Goal: Find contact information: Find contact information

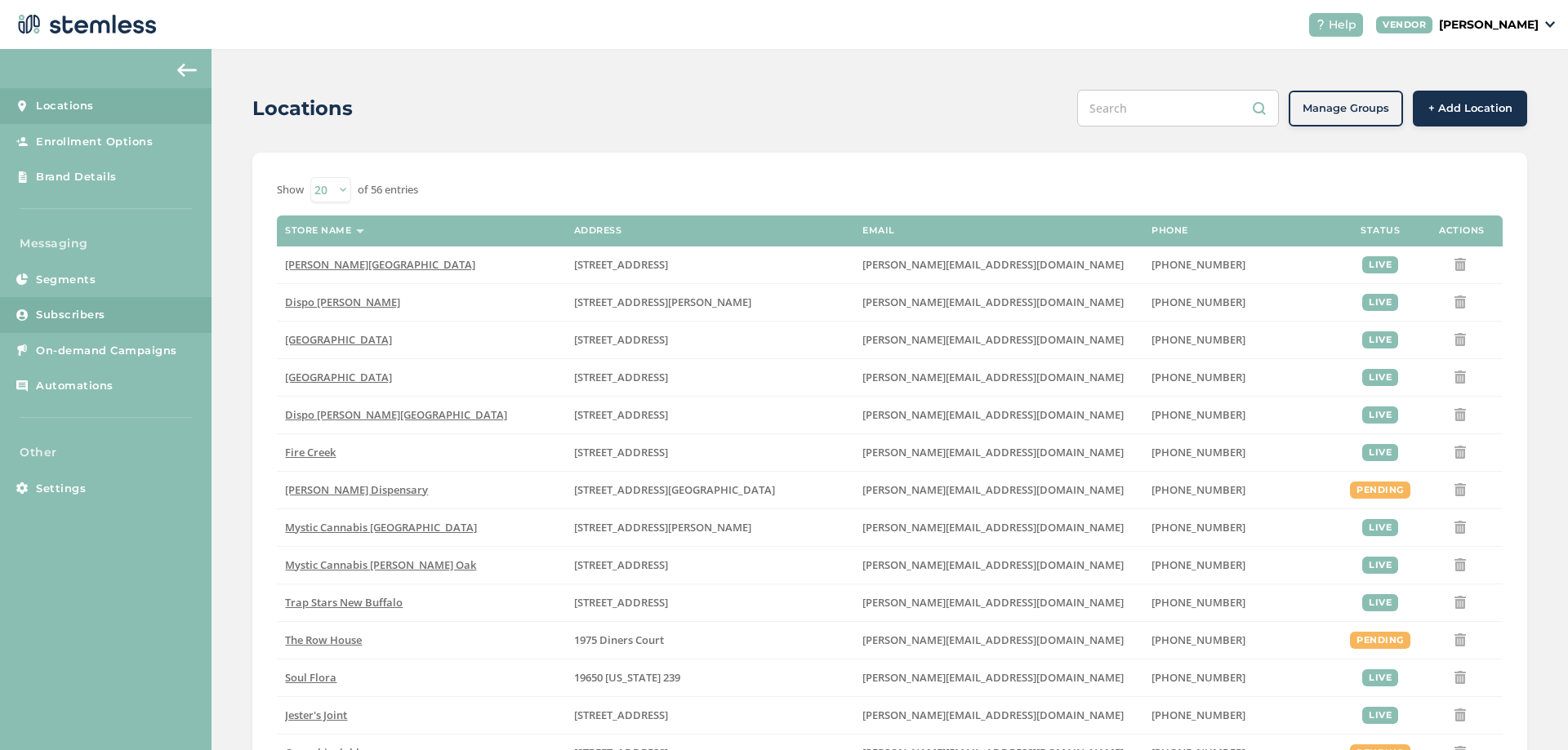
click at [98, 315] on span "Subscribers" at bounding box center [70, 315] width 69 height 17
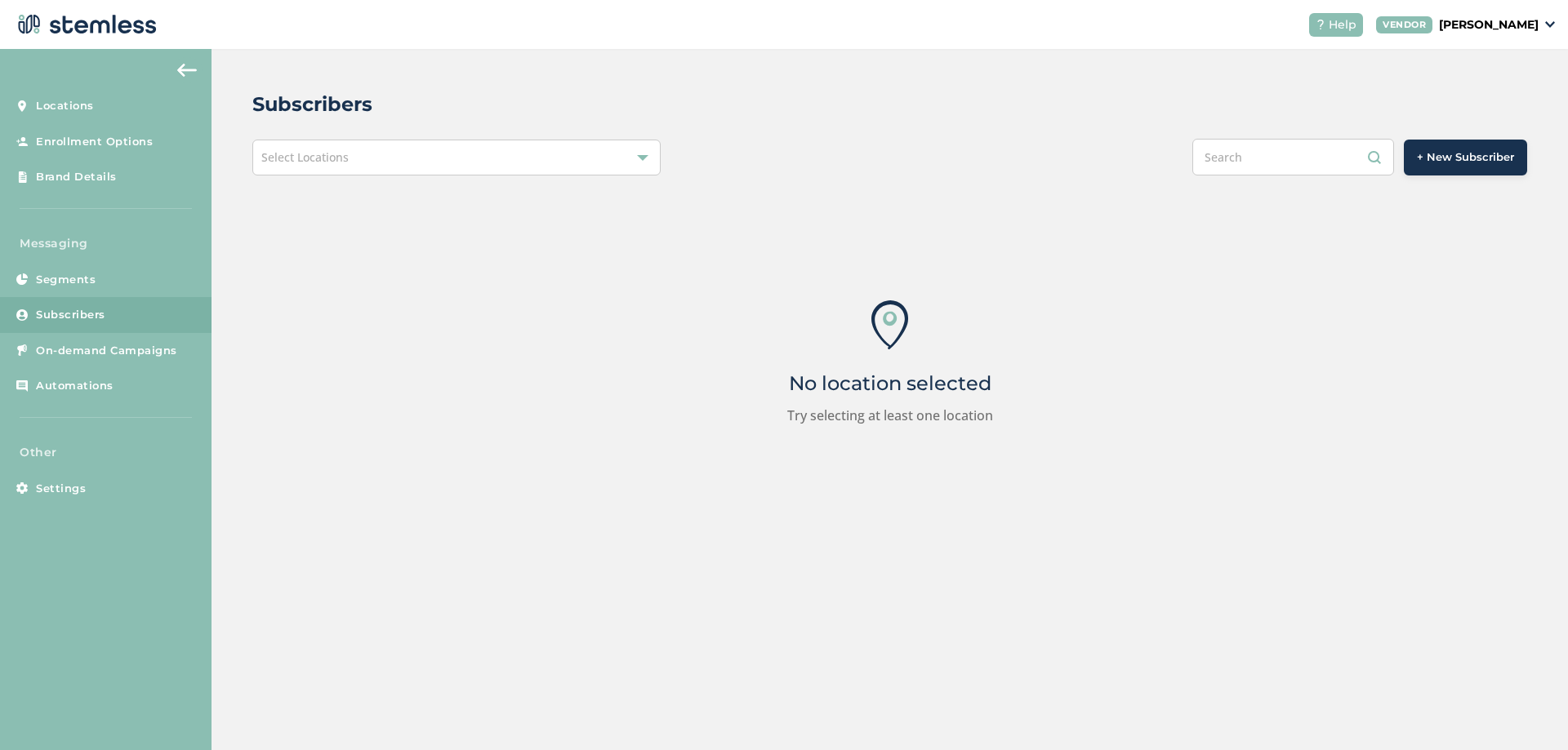
click at [382, 147] on div "Select Locations" at bounding box center [456, 157] width 408 height 36
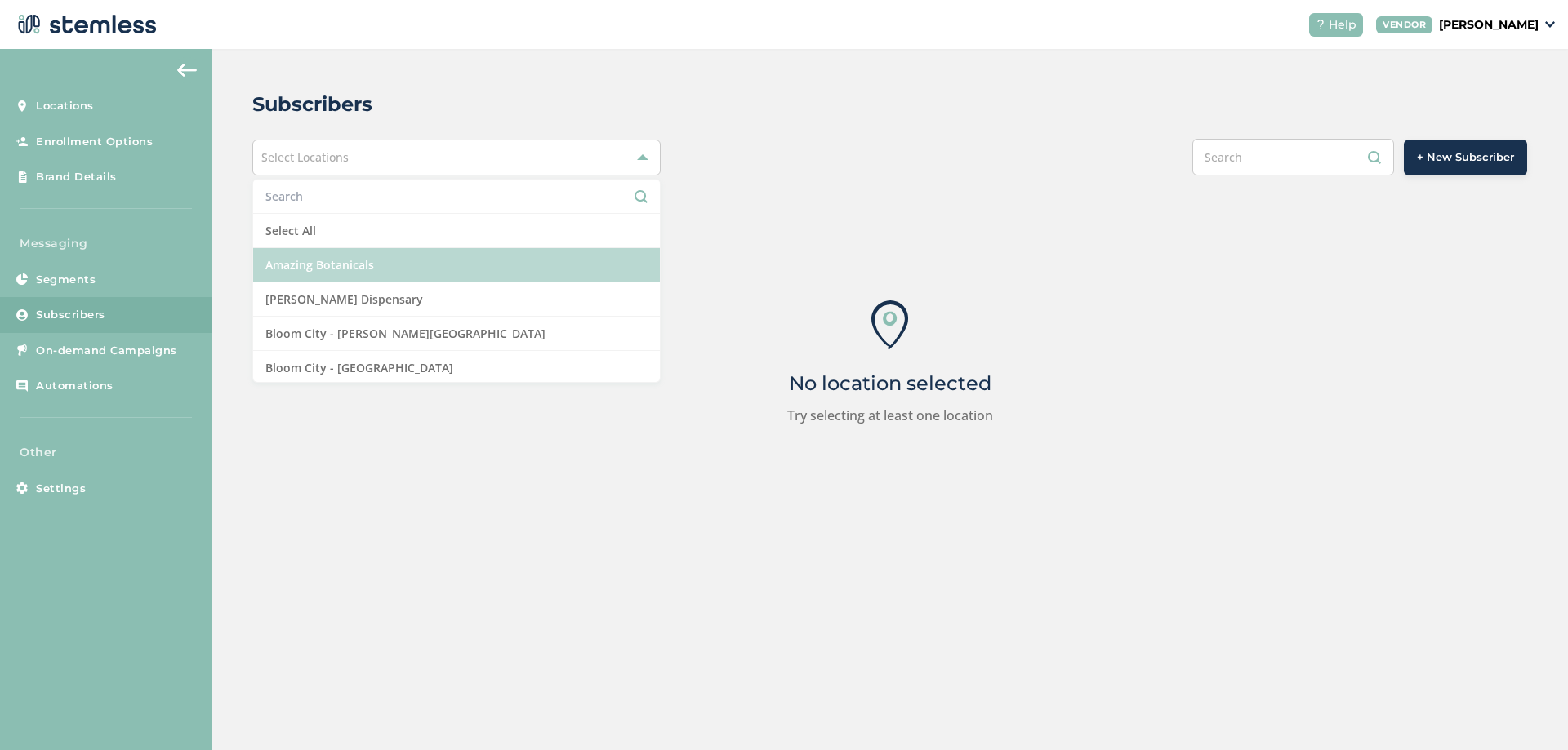
click at [347, 259] on li "Amazing Botanicals" at bounding box center [456, 265] width 406 height 34
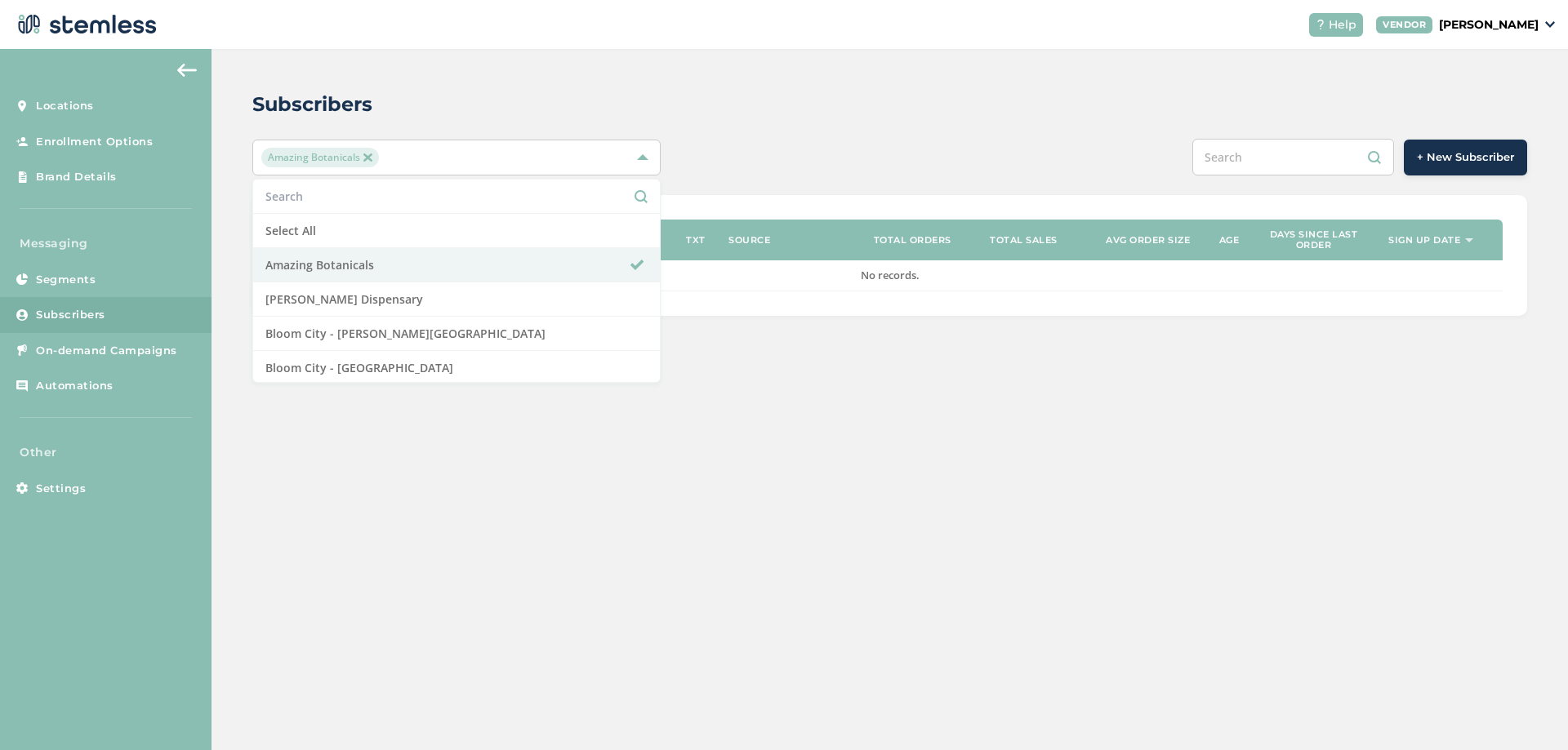
drag, startPoint x: 772, startPoint y: 169, endPoint x: 747, endPoint y: 178, distance: 26.6
click at [772, 168] on div "Amazing Botanicals Select All Amazing Botanicals [PERSON_NAME] Dispensary [GEOG…" at bounding box center [889, 157] width 1275 height 37
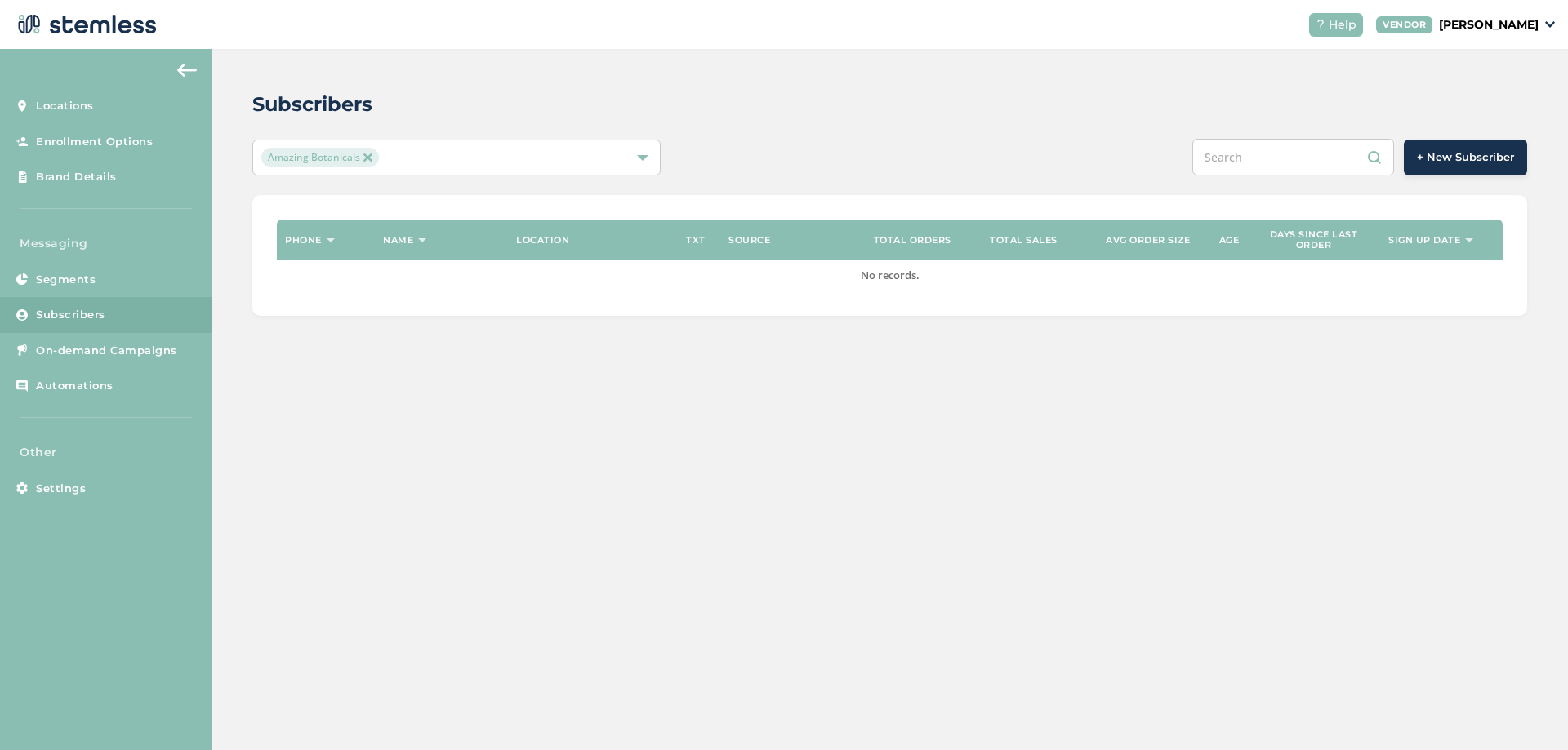
click at [431, 159] on div "Amazing Botanicals" at bounding box center [448, 157] width 374 height 19
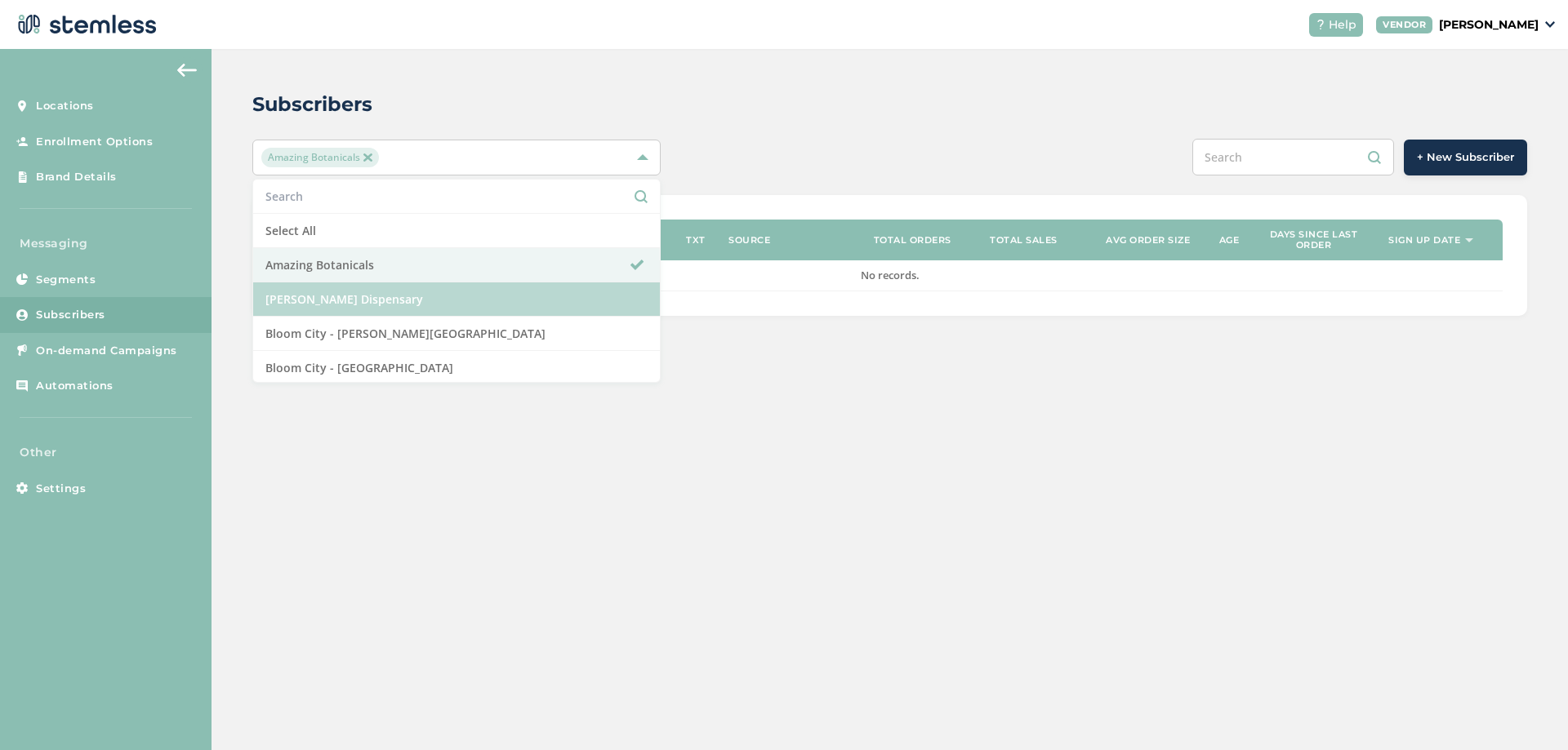
click at [324, 311] on li "[PERSON_NAME] Dispensary" at bounding box center [456, 299] width 406 height 34
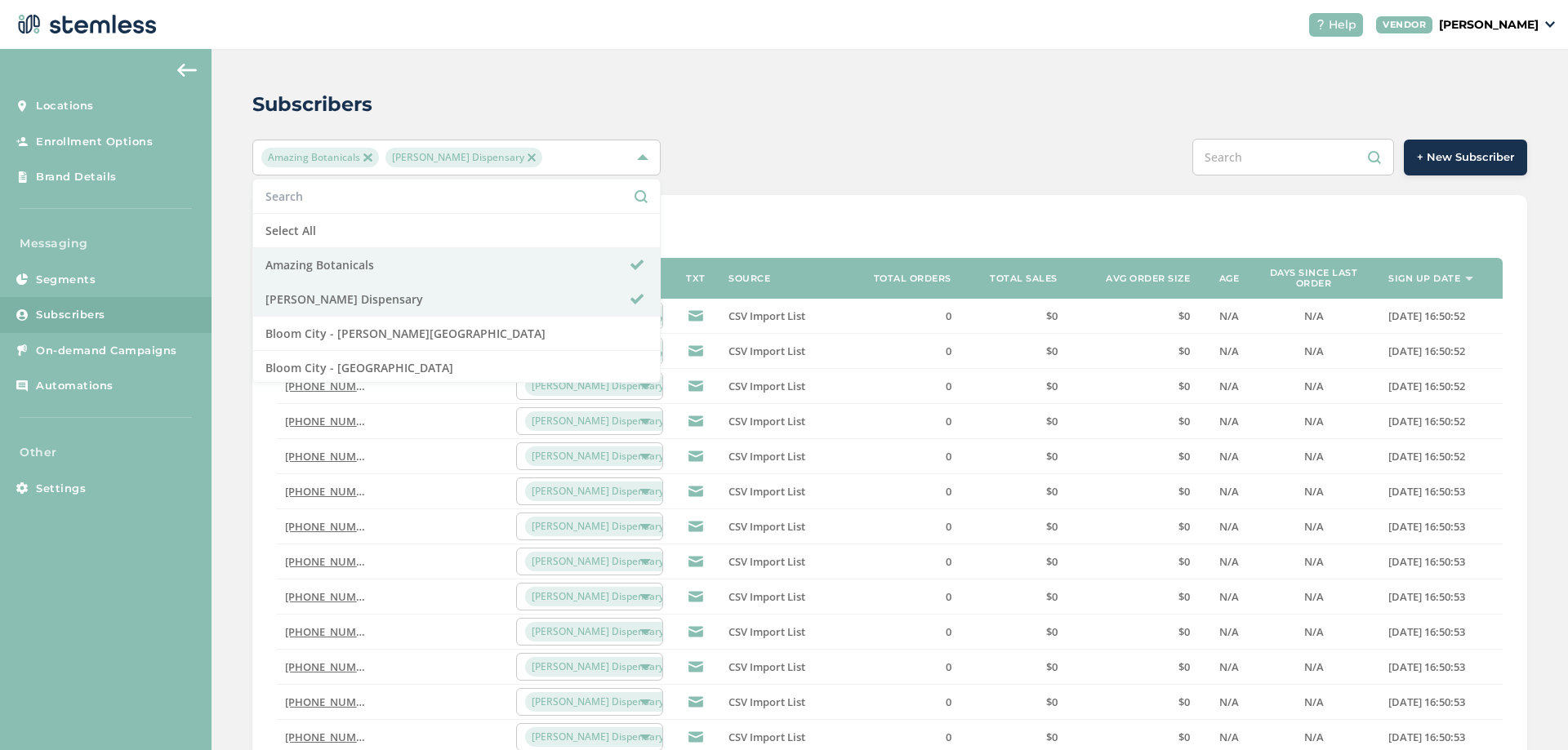
click at [338, 425] on link "[PHONE_NUMBER]" at bounding box center [332, 421] width 94 height 15
